Goal: Find specific page/section: Find specific page/section

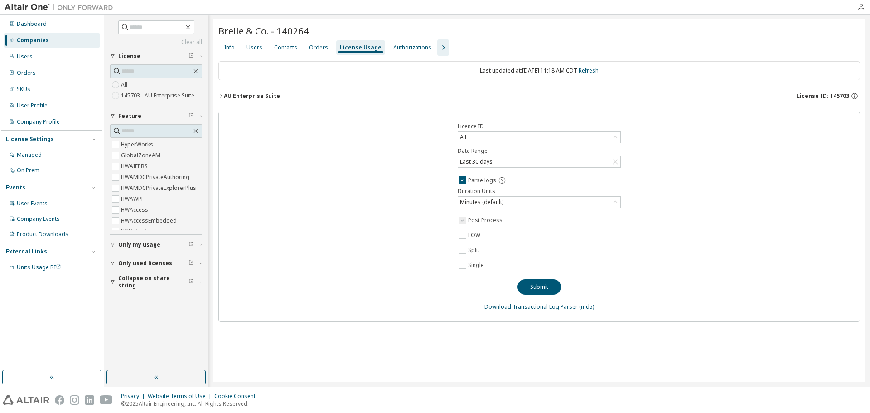
click at [381, 237] on div "Licence ID All Date Range Last 30 days Parse logs Duration Units Minutes (defau…" at bounding box center [538, 216] width 641 height 210
click at [402, 221] on div "Licence ID All Date Range Last 30 days Parse logs Duration Units Minutes (defau…" at bounding box center [538, 216] width 641 height 210
click at [399, 216] on div "Licence ID All Date Range Last 30 days Parse logs Duration Units Minutes (defau…" at bounding box center [538, 216] width 641 height 210
click at [251, 48] on div "Users" at bounding box center [254, 47] width 16 height 7
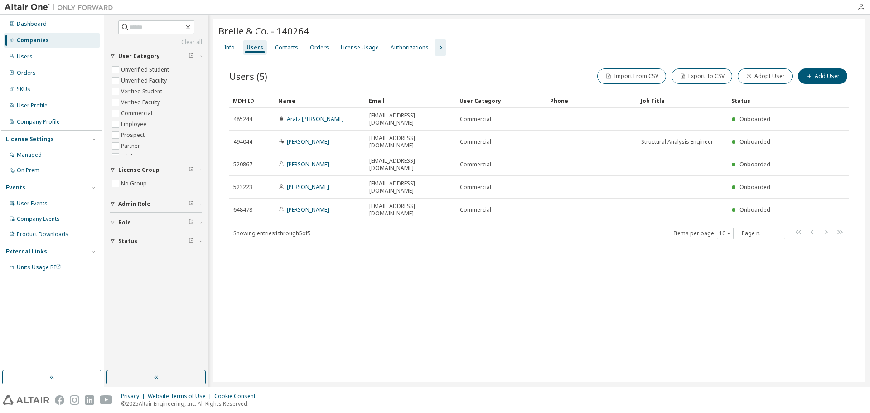
click at [806, 227] on span at bounding box center [819, 233] width 52 height 13
click at [478, 294] on div "Brelle & Co. - 140264 Clear Load Save Save As Field Operator Value Select filte…" at bounding box center [539, 200] width 652 height 363
click at [578, 234] on div "Brelle & Co. - 140264 Clear Load Save Save As Field Operator Value Select filte…" at bounding box center [539, 200] width 652 height 363
click at [564, 246] on div "Brelle & Co. - 140264 Clear Load Save Save As Field Operator Value Select filte…" at bounding box center [539, 200] width 652 height 363
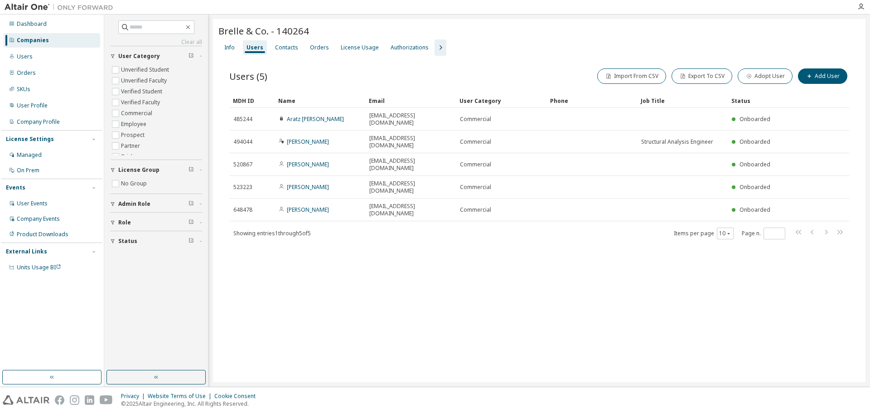
click at [462, 254] on div "Brelle & Co. - 140264 Clear Load Save Save As Field Operator Value Select filte…" at bounding box center [539, 200] width 652 height 363
click at [152, 26] on input "text" at bounding box center [157, 27] width 54 height 9
type input "******"
click at [152, 26] on input "******" at bounding box center [157, 27] width 54 height 9
click at [39, 55] on div "Users" at bounding box center [52, 56] width 96 height 14
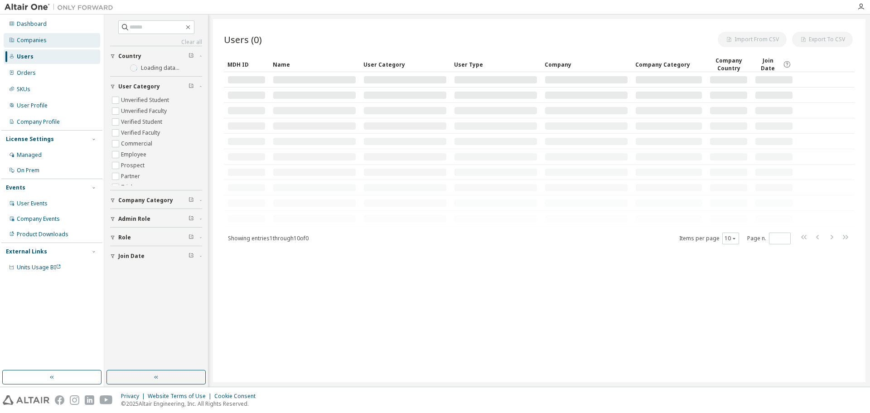
click at [35, 43] on div "Companies" at bounding box center [32, 40] width 30 height 7
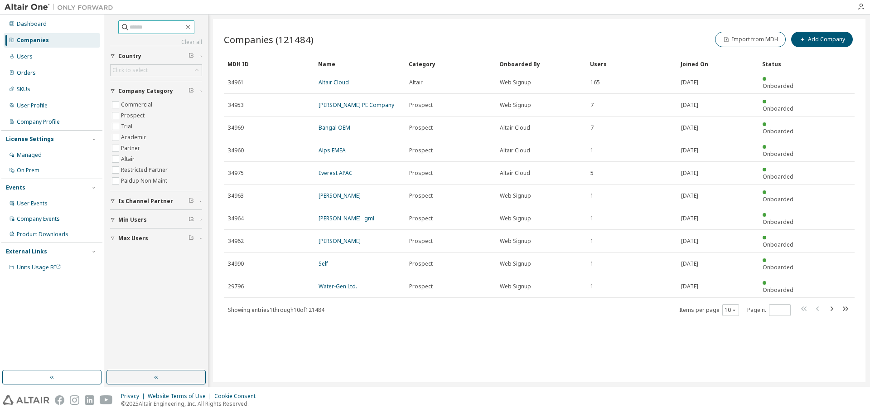
click at [140, 27] on input "text" at bounding box center [157, 27] width 54 height 9
type input "******"
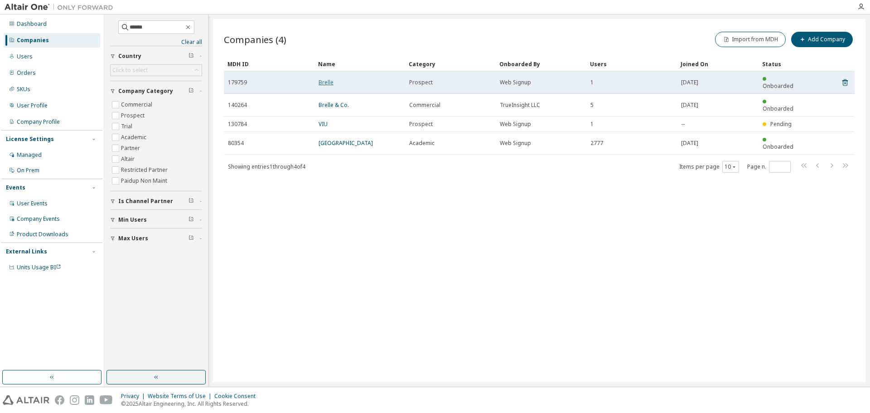
click at [323, 79] on link "Brelle" at bounding box center [325, 82] width 15 height 8
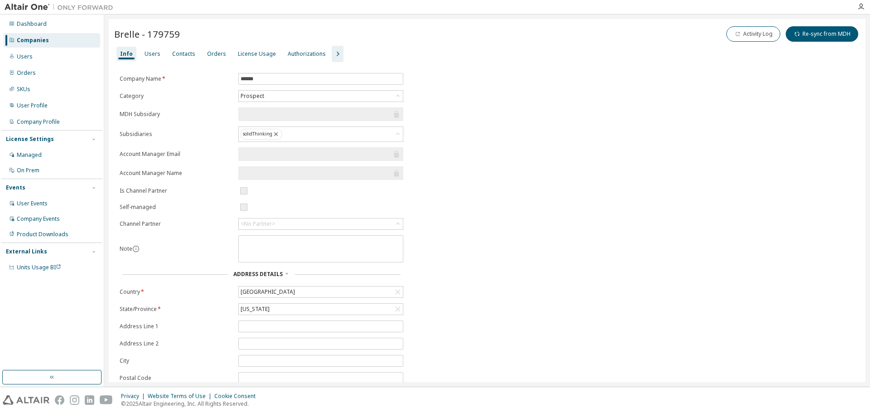
click at [470, 178] on div "Company Name * ****** Category Prospect MDH Subsidary Subsidiaries solidThinkin…" at bounding box center [487, 248] width 746 height 350
click at [149, 53] on div "Users" at bounding box center [153, 53] width 16 height 7
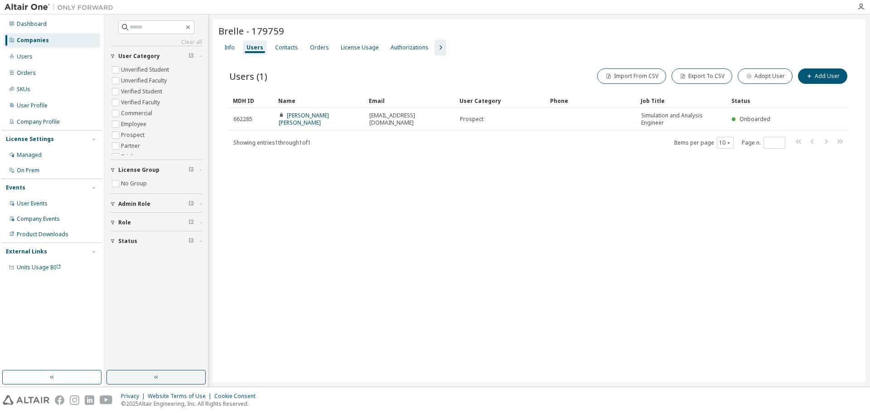
click at [400, 244] on div "Brelle - 179759 Clear Load Save Save As Field Operator Value Select filter Sele…" at bounding box center [539, 200] width 652 height 363
click at [360, 47] on div "License Usage" at bounding box center [360, 47] width 38 height 7
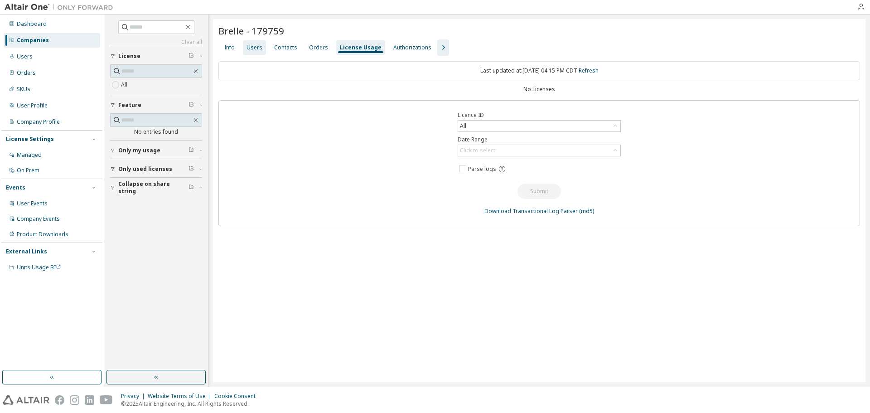
click at [249, 47] on div "Users" at bounding box center [254, 47] width 16 height 7
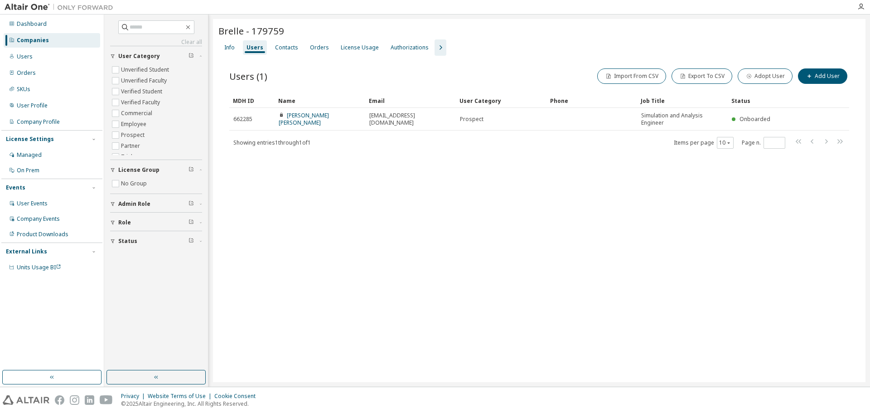
click at [351, 265] on div "Brelle - 179759 Clear Load Save Save As Field Operator Value Select filter Sele…" at bounding box center [539, 200] width 652 height 363
click at [388, 232] on div "Brelle - 179759 Clear Load Save Save As Field Operator Value Select filter Sele…" at bounding box center [539, 200] width 652 height 363
click at [145, 26] on input "text" at bounding box center [157, 27] width 54 height 9
type input "******"
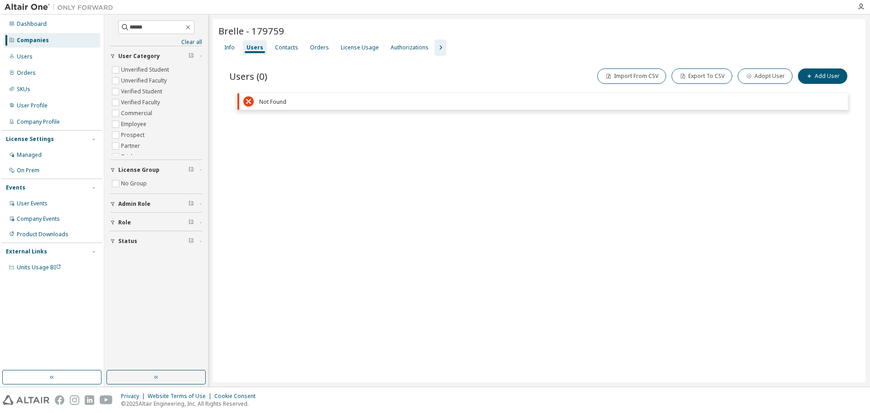
click at [48, 40] on div "Companies" at bounding box center [52, 40] width 96 height 14
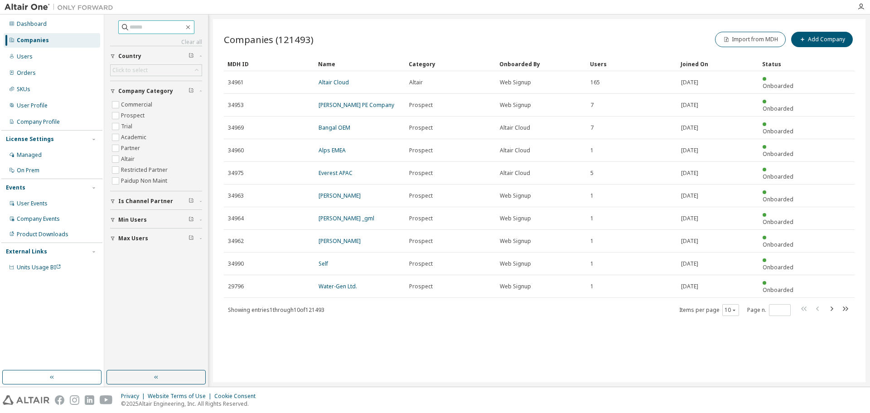
click at [142, 29] on input "text" at bounding box center [157, 27] width 54 height 9
type input "******"
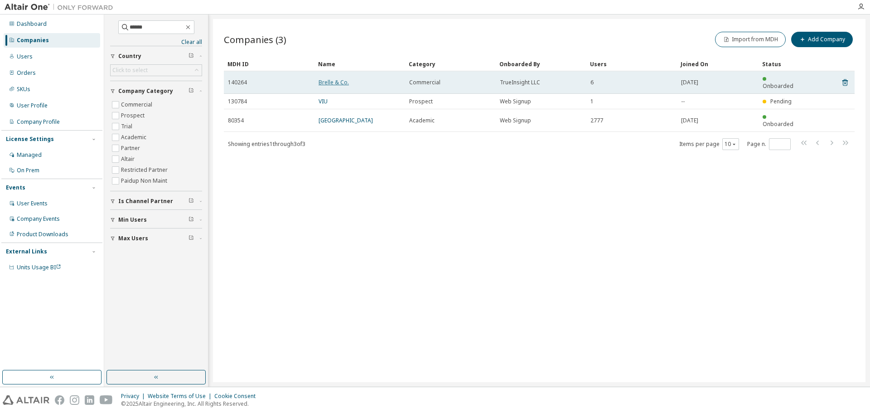
click at [342, 79] on link "Brelle & Co." at bounding box center [333, 82] width 30 height 8
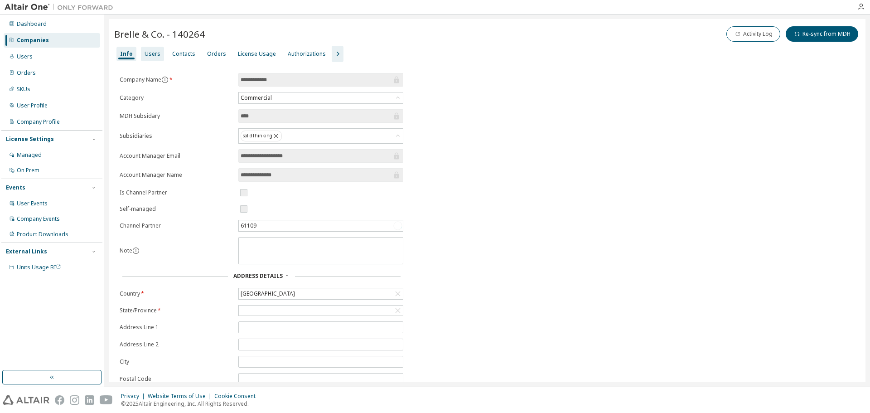
click at [143, 58] on div "Users" at bounding box center [152, 54] width 23 height 14
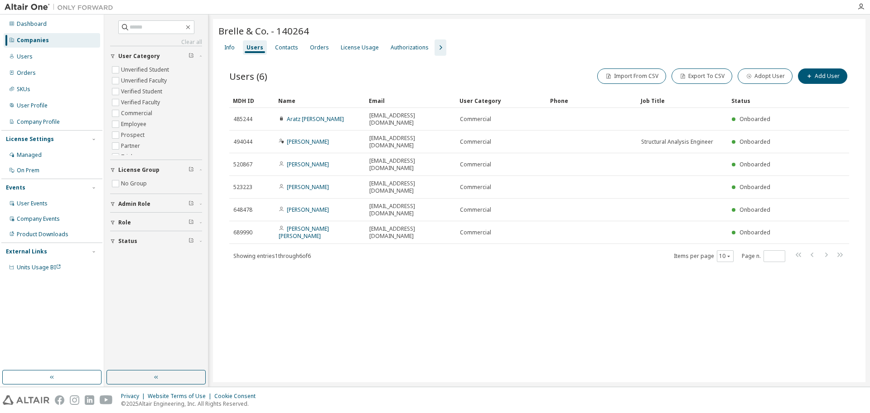
click at [310, 287] on div "Brelle & Co. - 140264 Clear Load Save Save As Field Operator Value Select filte…" at bounding box center [539, 200] width 652 height 363
